Goal: Understand process/instructions: Learn how to perform a task or action

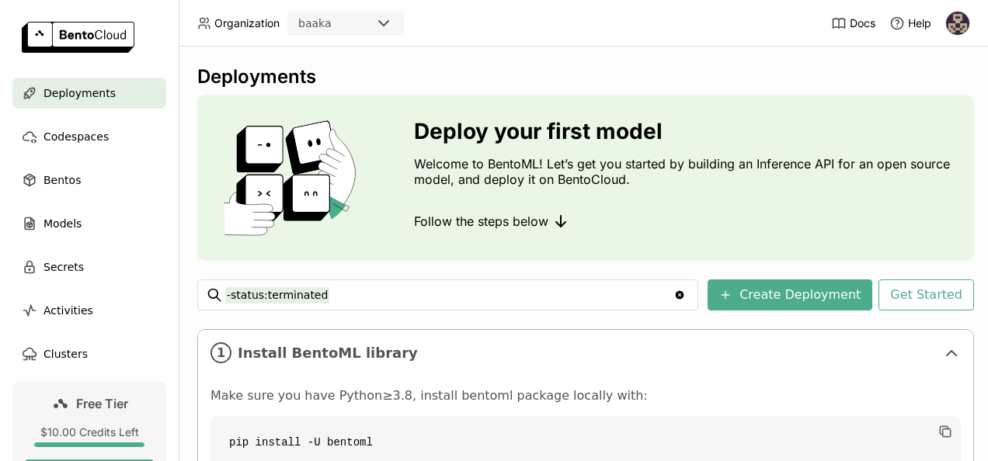
click at [326, 24] on div "baaka" at bounding box center [331, 23] width 85 height 22
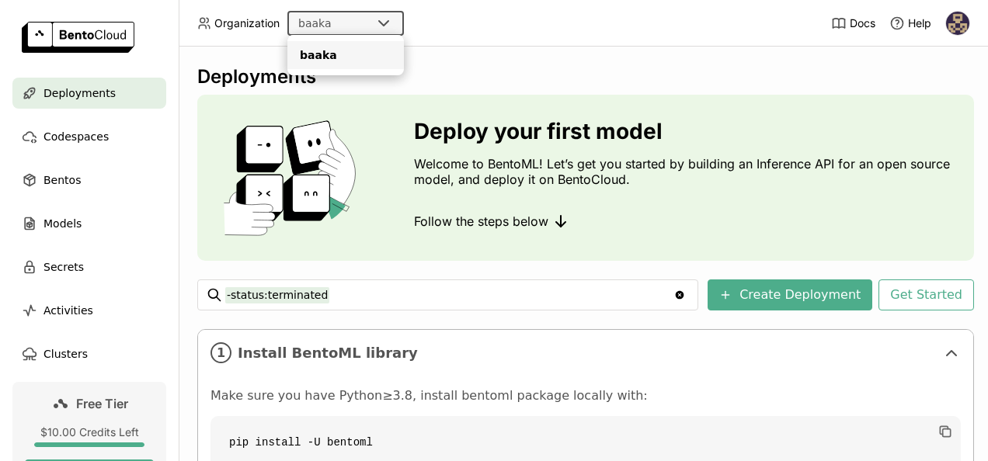
click at [370, 23] on div "baaka" at bounding box center [331, 23] width 85 height 22
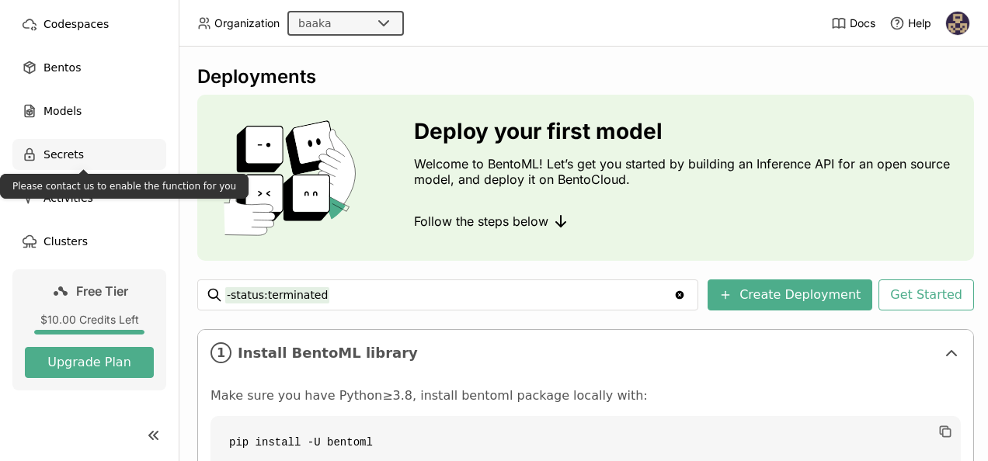
scroll to position [112, 0]
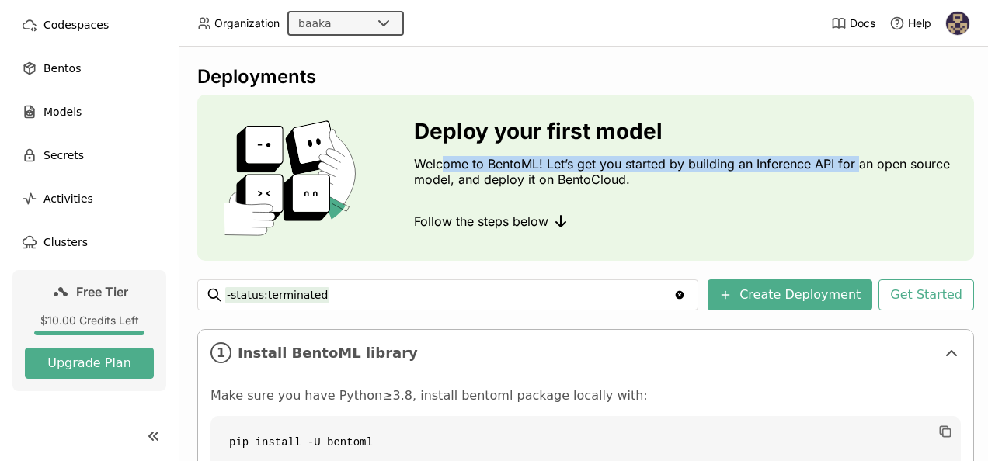
drag, startPoint x: 440, startPoint y: 171, endPoint x: 862, endPoint y: 154, distance: 422.0
click at [862, 154] on div "Deploy your first model Welcome to BentoML! Let’s get you started by building a…" at bounding box center [687, 178] width 547 height 118
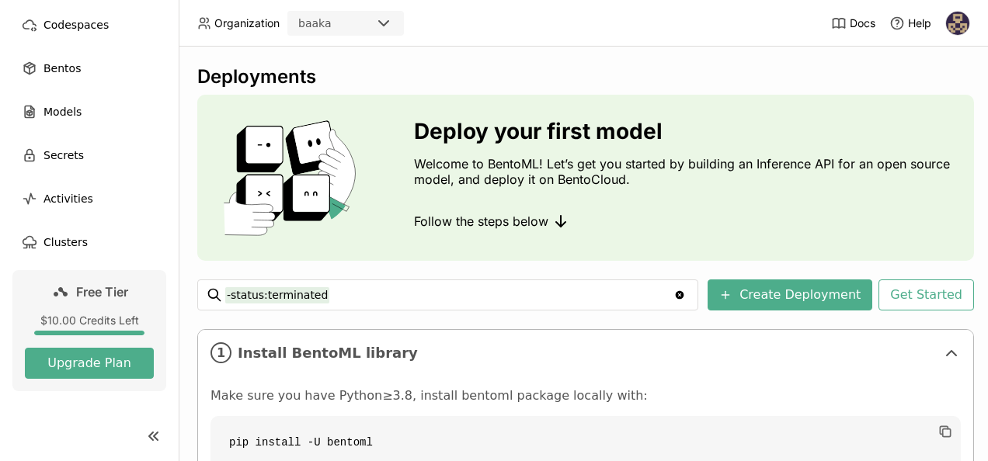
click at [646, 175] on p "Welcome to BentoML! Let’s get you started by building an Inference API for an o…" at bounding box center [687, 171] width 547 height 31
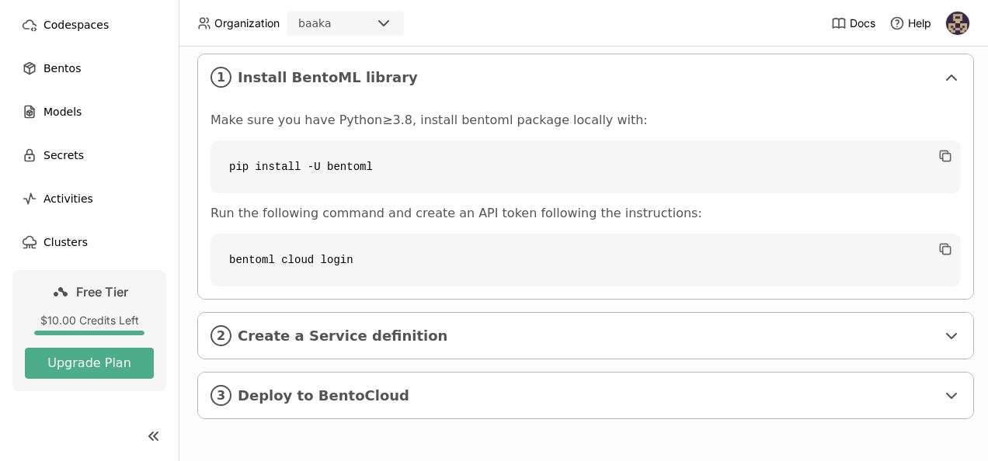
scroll to position [286, 0]
click at [523, 328] on span "Create a Service definition" at bounding box center [587, 336] width 698 height 17
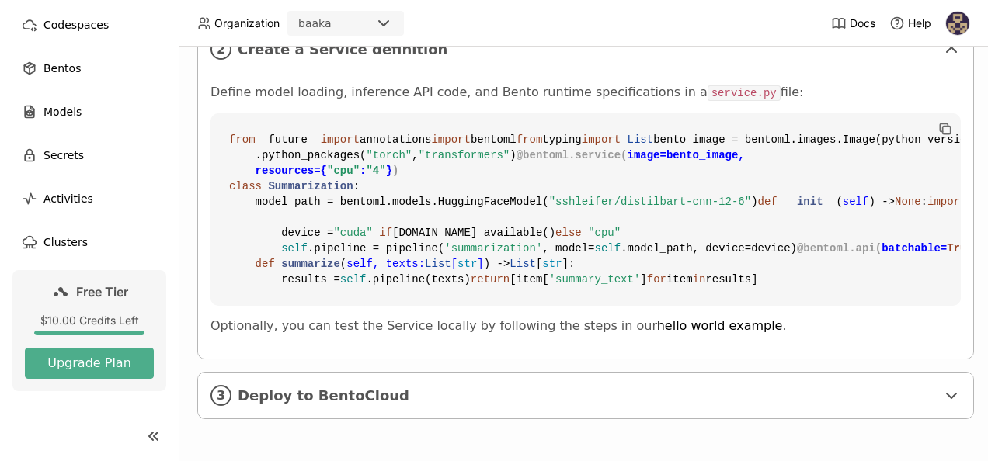
scroll to position [853, 0]
click at [491, 388] on span "Deploy to BentoCloud" at bounding box center [587, 396] width 698 height 17
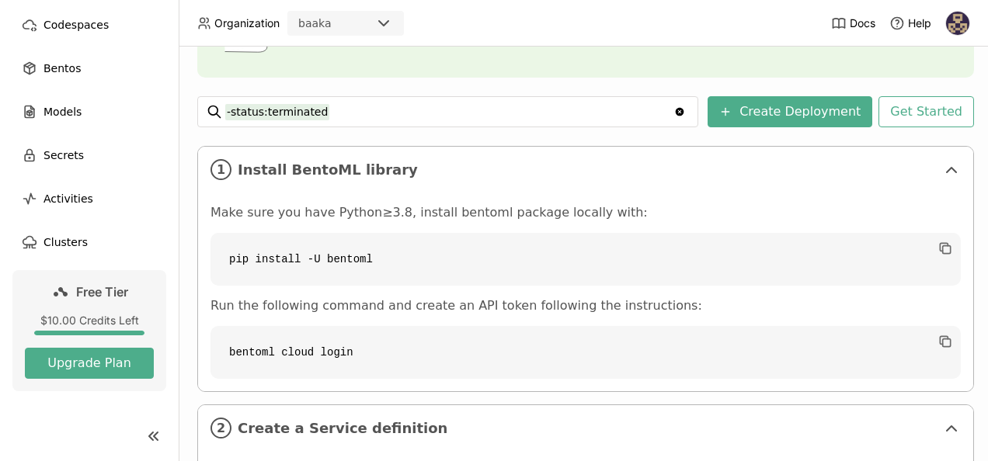
scroll to position [184, 0]
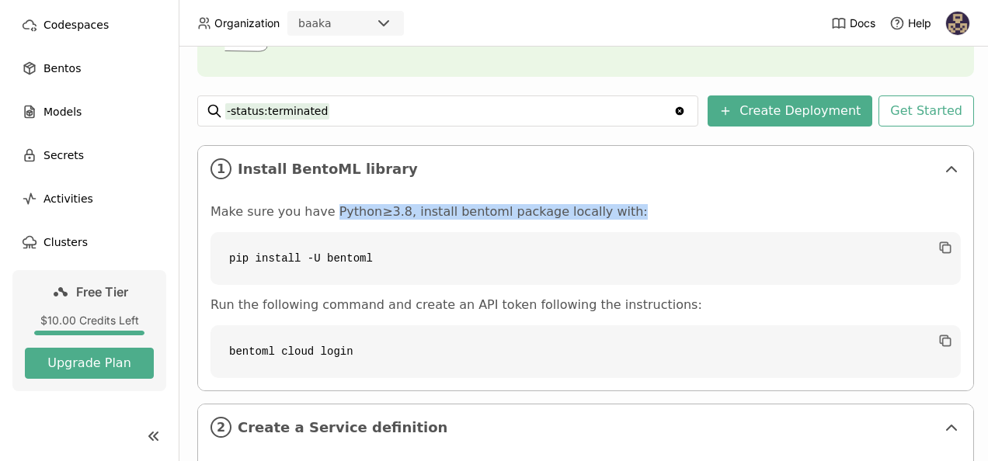
drag, startPoint x: 326, startPoint y: 207, endPoint x: 593, endPoint y: 214, distance: 266.5
click at [593, 214] on p "Make sure you have Python≥3.8, install bentoml package locally with:" at bounding box center [585, 212] width 750 height 16
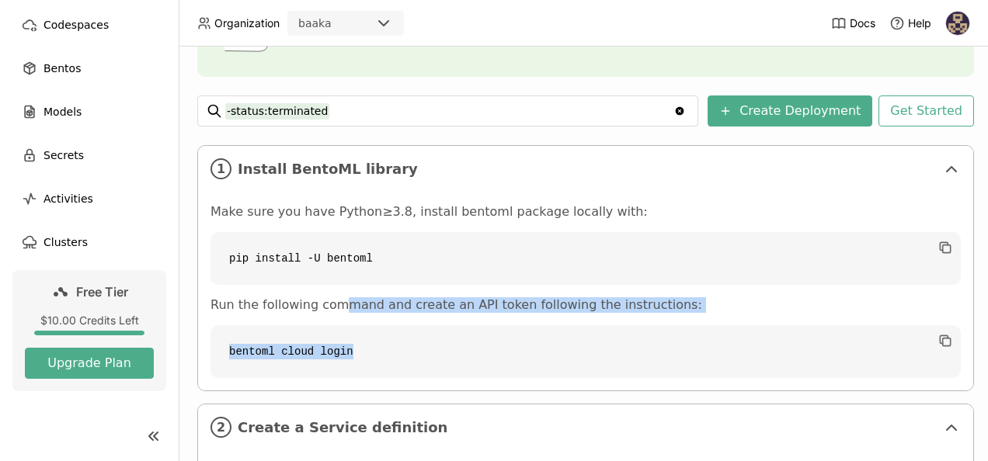
drag, startPoint x: 332, startPoint y: 304, endPoint x: 557, endPoint y: 317, distance: 225.5
click at [557, 317] on div "Make sure you have Python≥3.8, install bentoml package locally with: pip instal…" at bounding box center [585, 291] width 750 height 174
drag, startPoint x: 557, startPoint y: 317, endPoint x: 714, endPoint y: 301, distance: 157.6
click at [714, 301] on p "Run the following command and create an API token following the instructions:" at bounding box center [585, 305] width 750 height 16
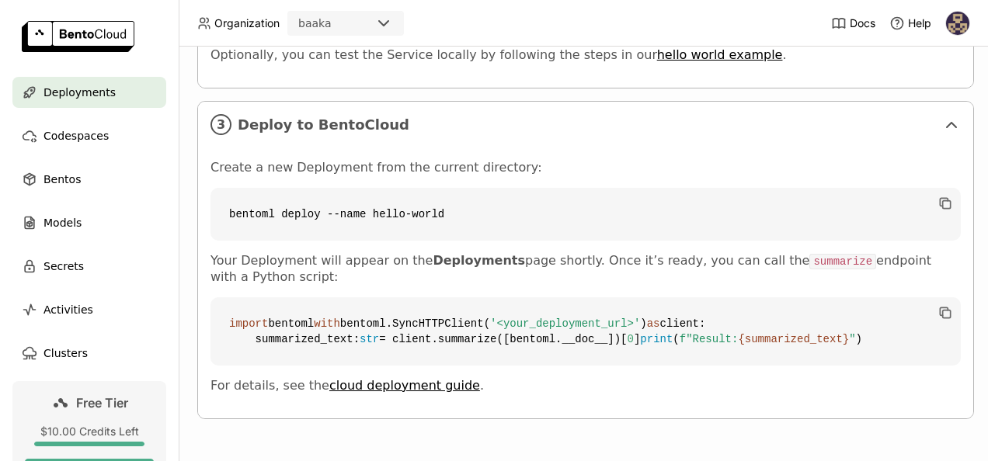
scroll to position [1171, 0]
click at [342, 380] on link "cloud deployment guide" at bounding box center [404, 385] width 151 height 15
